Goal: Check status: Check status

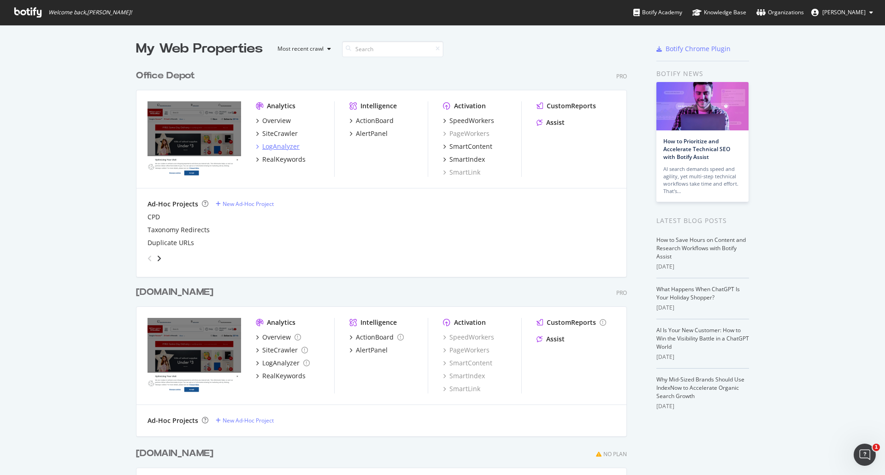
click at [278, 146] on div "LogAnalyzer" at bounding box center [280, 146] width 37 height 9
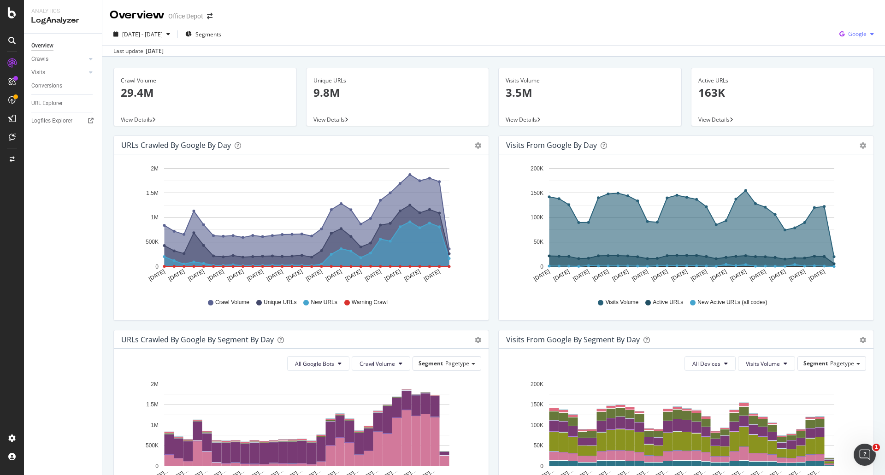
click at [849, 33] on span "Google" at bounding box center [857, 34] width 18 height 8
click at [856, 91] on div "OpenAI" at bounding box center [850, 86] width 64 height 13
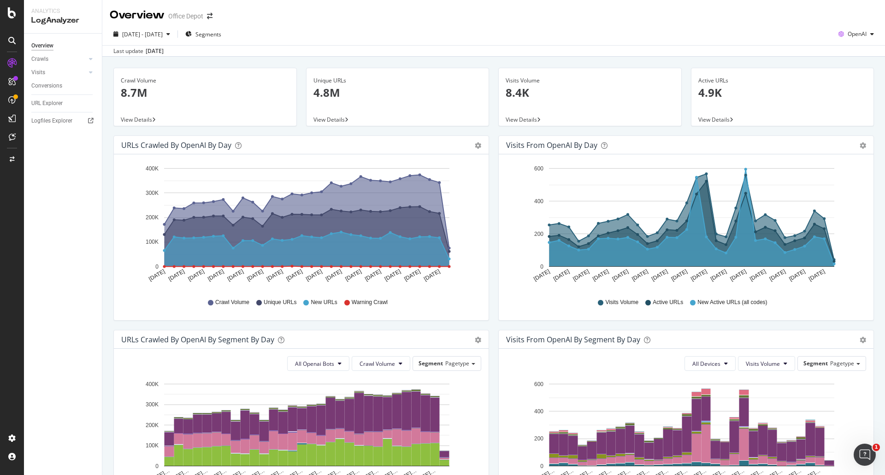
click at [161, 54] on div "[DATE]" at bounding box center [155, 51] width 18 height 8
click at [163, 35] on span "[DATE] - [DATE]" at bounding box center [142, 34] width 41 height 8
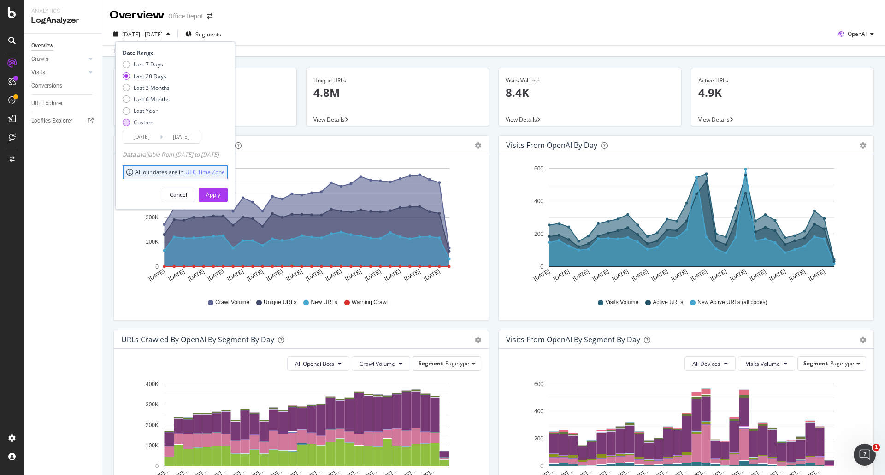
click at [140, 124] on div "Custom" at bounding box center [144, 122] width 20 height 8
click at [141, 134] on input "[DATE]" at bounding box center [141, 136] width 37 height 13
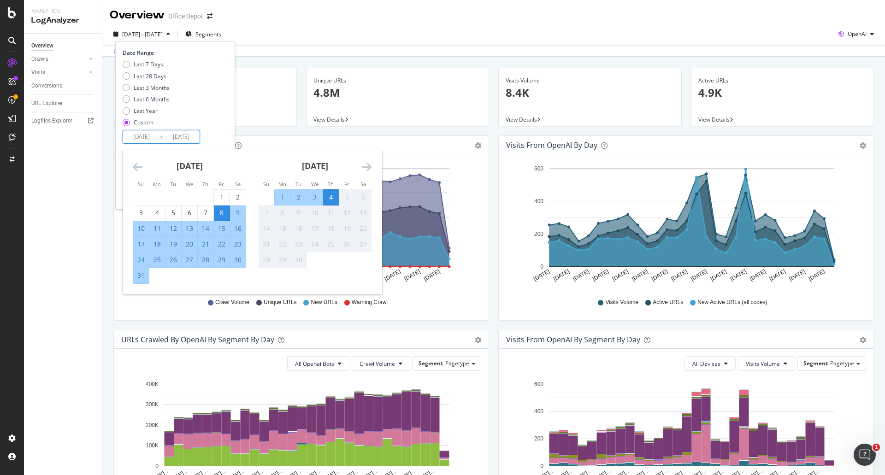
click at [137, 261] on div "24" at bounding box center [141, 259] width 16 height 9
type input "[DATE]"
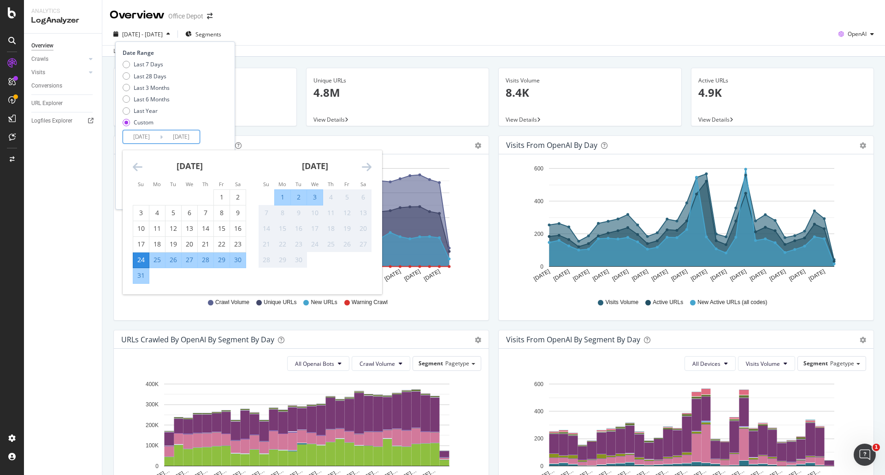
click at [240, 261] on div "30" at bounding box center [238, 259] width 16 height 9
type input "[DATE]"
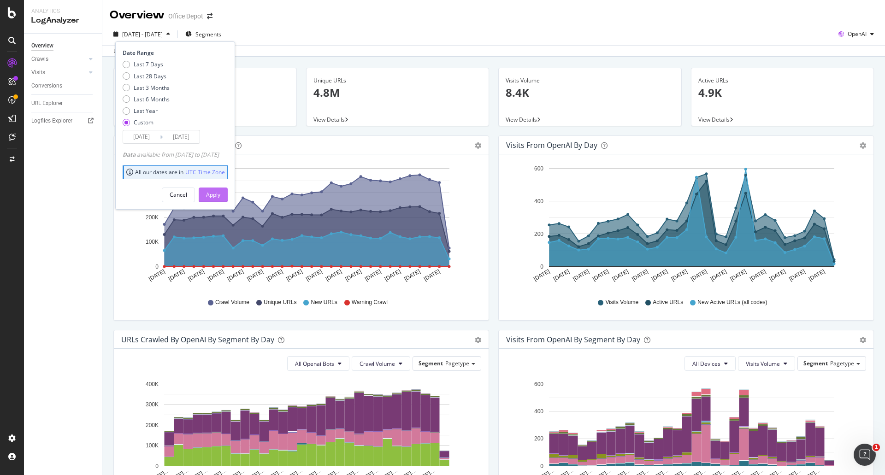
click at [220, 195] on div "Apply" at bounding box center [213, 195] width 14 height 8
